Goal: Transaction & Acquisition: Purchase product/service

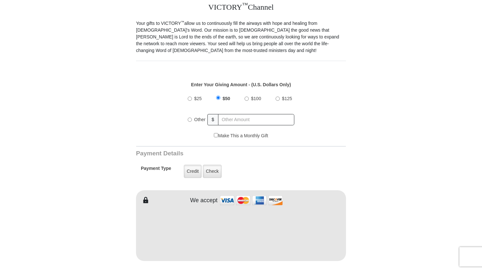
scroll to position [194, 0]
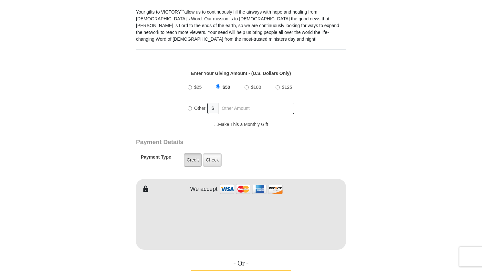
click at [190, 155] on label "Credit" at bounding box center [193, 159] width 18 height 13
click at [0, 0] on input "Credit" at bounding box center [0, 0] width 0 height 0
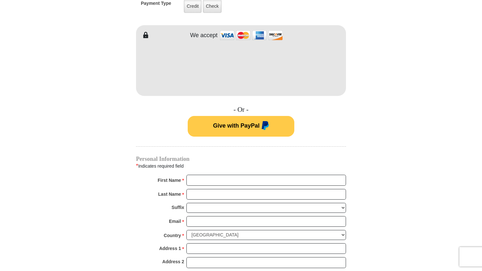
scroll to position [355, 0]
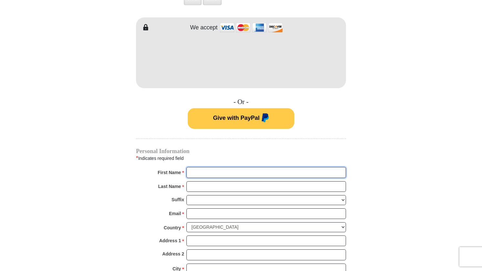
click at [239, 167] on input "First Name *" at bounding box center [266, 172] width 160 height 11
type input "[PERSON_NAME] and [PERSON_NAME]"
click at [236, 181] on input "Last Name *" at bounding box center [266, 186] width 160 height 11
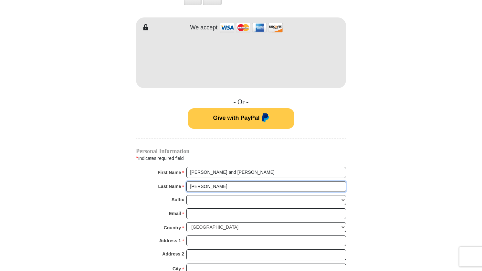
type input "[PERSON_NAME]"
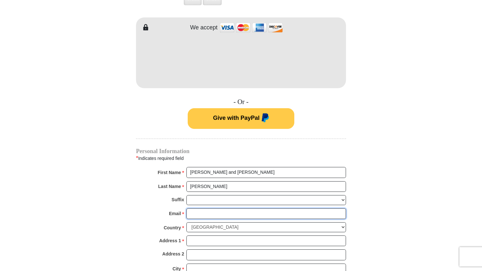
click at [224, 208] on input "Email *" at bounding box center [266, 213] width 160 height 11
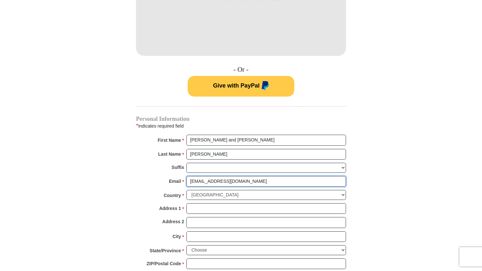
type input "[EMAIL_ADDRESS][DOMAIN_NAME]"
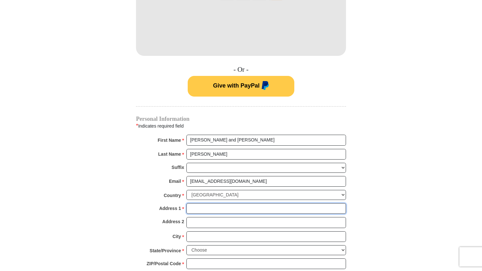
click at [244, 203] on input "Address 1 *" at bounding box center [266, 208] width 160 height 11
type input "P O Box 1084"
click at [206, 224] on div "Address 2" at bounding box center [241, 224] width 210 height 14
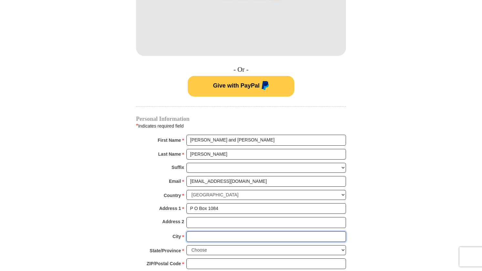
click at [207, 231] on input "City *" at bounding box center [266, 236] width 160 height 11
type input "Wake Forest"
click at [342, 245] on select "Choose [US_STATE] [US_STATE] [US_STATE] [US_STATE] [US_STATE] Armed Forces Amer…" at bounding box center [266, 250] width 160 height 10
select select "NC"
click at [186, 245] on select "Choose [US_STATE] [US_STATE] [US_STATE] [US_STATE] [US_STATE] Armed Forces Amer…" at bounding box center [266, 250] width 160 height 10
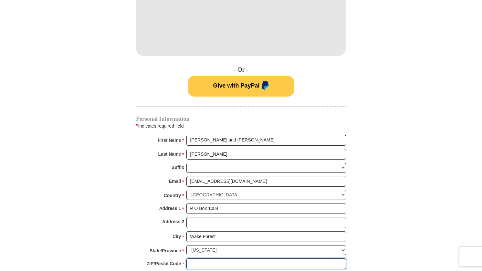
click at [260, 258] on input "ZIP/Postal Code *" at bounding box center [266, 263] width 160 height 11
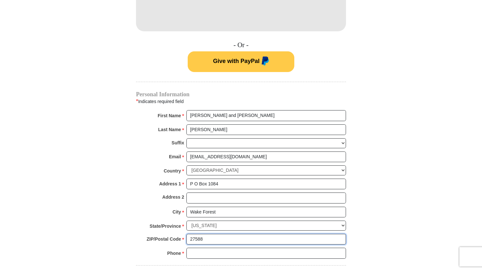
scroll to position [452, 0]
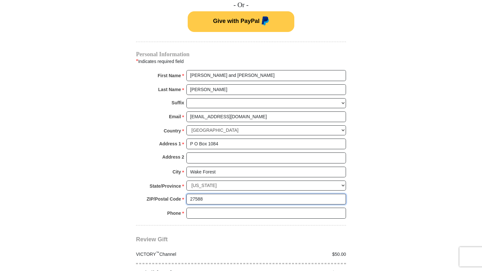
type input "27588"
drag, startPoint x: 226, startPoint y: 203, endPoint x: 226, endPoint y: 210, distance: 6.5
click at [226, 208] on input "Phone * *" at bounding box center [266, 213] width 160 height 11
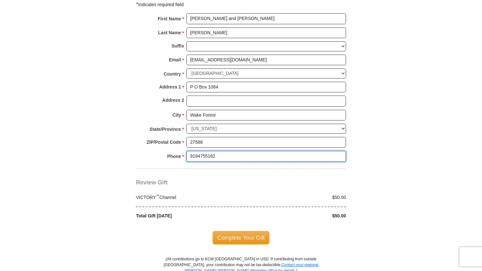
scroll to position [517, 0]
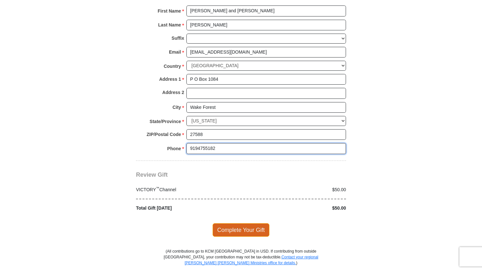
type input "9194755182"
click at [240, 224] on span "Complete Your Gift" at bounding box center [241, 230] width 57 height 14
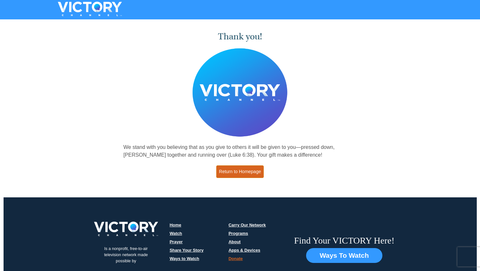
click at [246, 171] on link "Return to Homepage" at bounding box center [240, 171] width 48 height 13
